Goal: Use online tool/utility: Utilize a website feature to perform a specific function

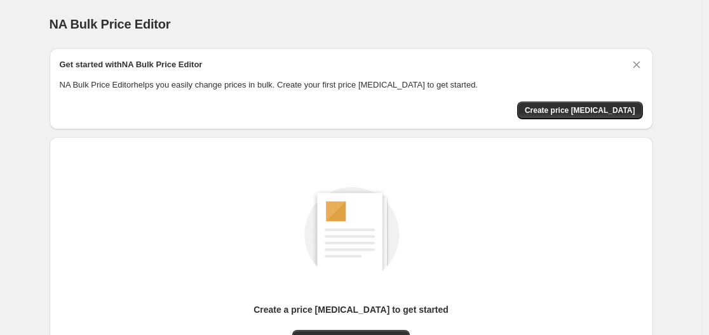
scroll to position [140, 0]
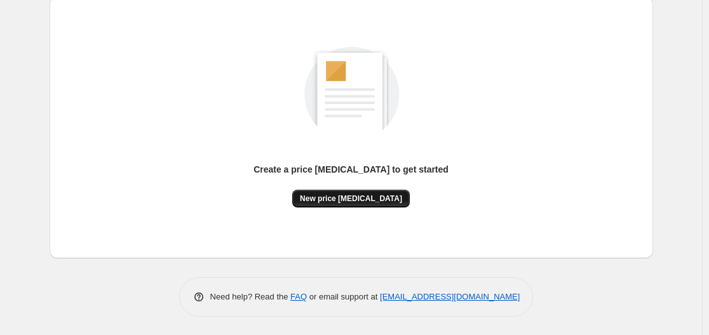
click at [360, 200] on span "New price change job" at bounding box center [351, 199] width 102 height 10
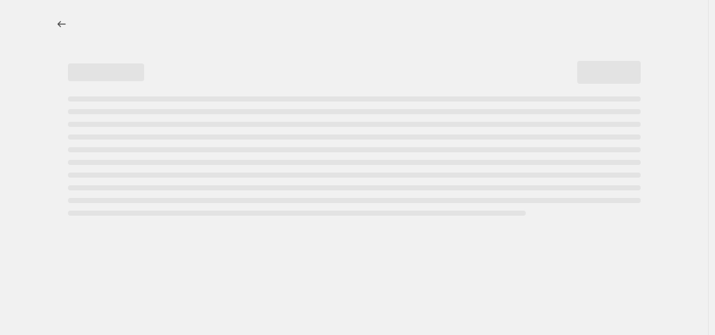
select select "percentage"
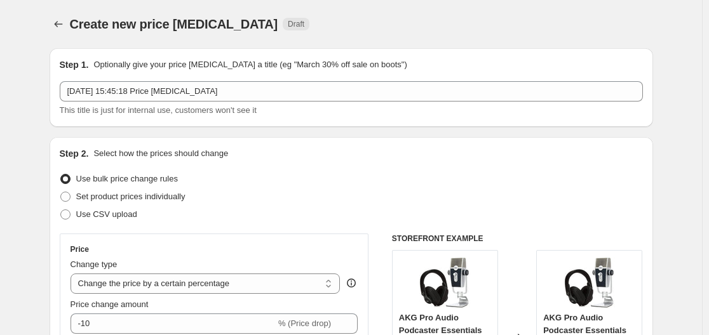
scroll to position [254, 0]
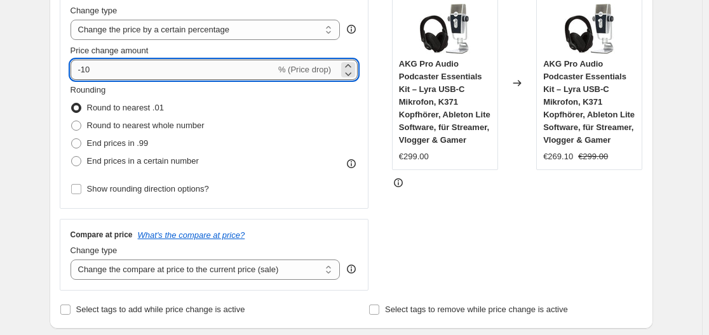
drag, startPoint x: 85, startPoint y: 69, endPoint x: 119, endPoint y: 69, distance: 33.7
click at [119, 69] on input "-10" at bounding box center [173, 70] width 205 height 20
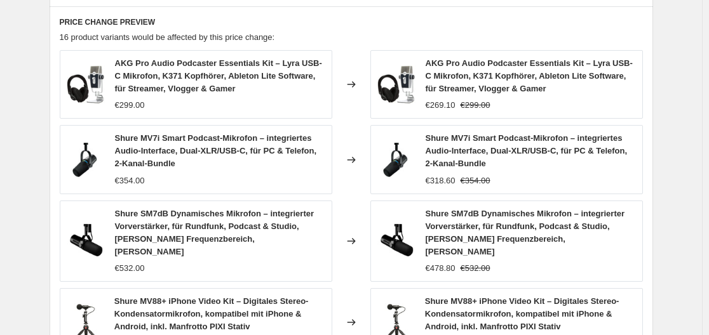
scroll to position [1019, 0]
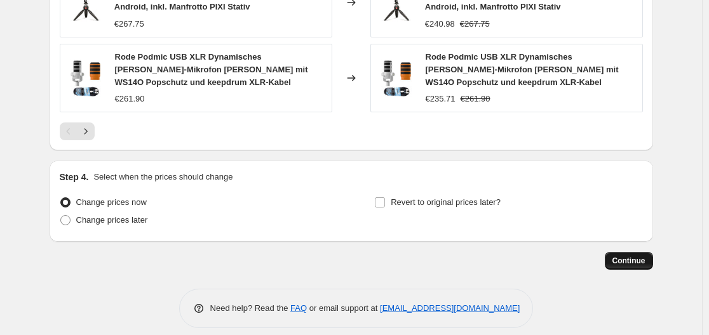
type input "-30"
click at [630, 252] on button "Continue" at bounding box center [629, 261] width 48 height 18
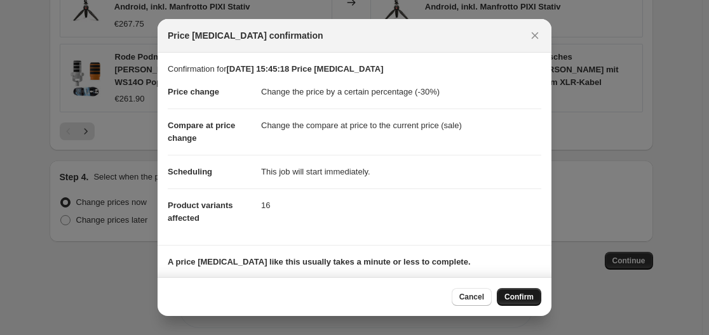
click at [520, 297] on span "Confirm" at bounding box center [518, 297] width 29 height 10
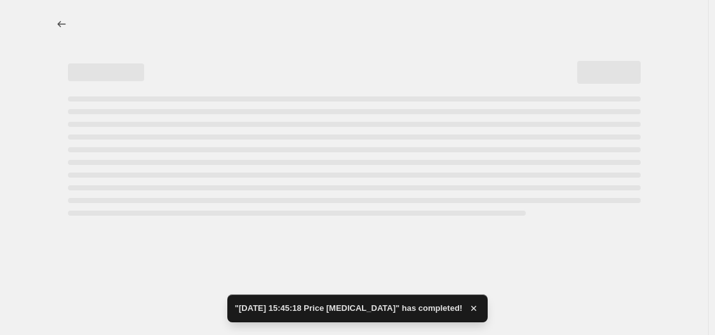
select select "percentage"
